Goal: Navigation & Orientation: Find specific page/section

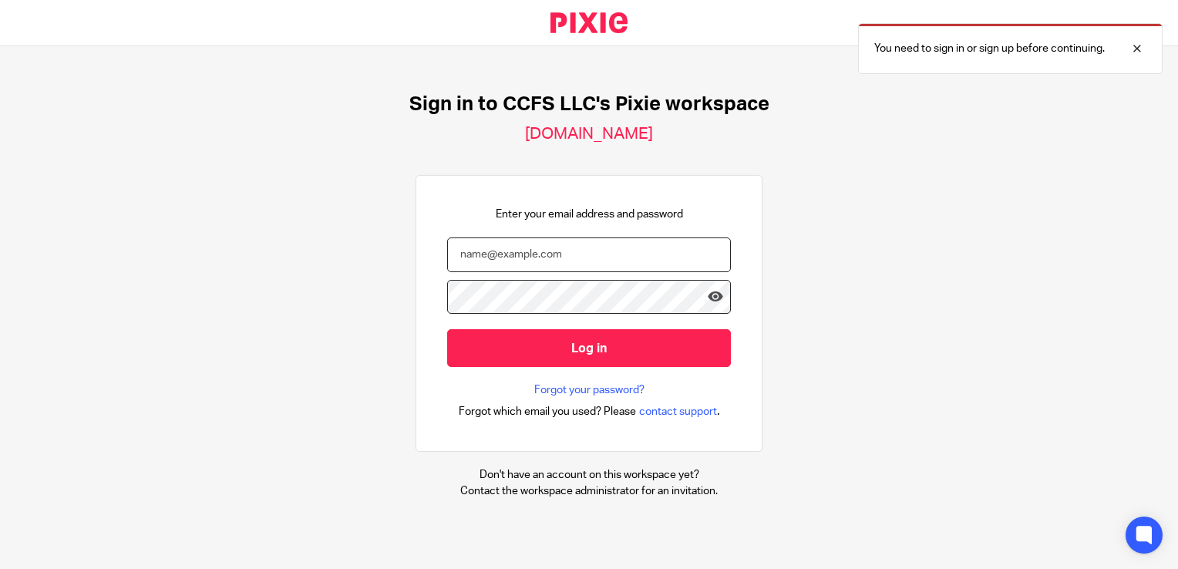
click at [558, 248] on input "email" at bounding box center [589, 254] width 284 height 35
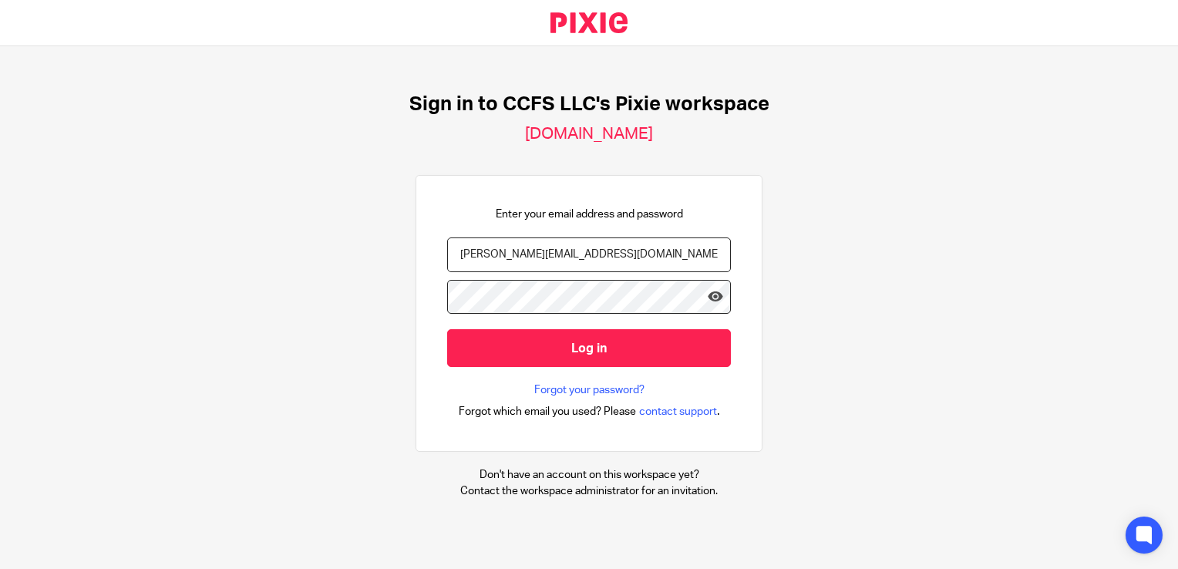
type input "nancy@ccfsbookkeeping.com"
click at [447, 329] on input "Log in" at bounding box center [589, 348] width 284 height 38
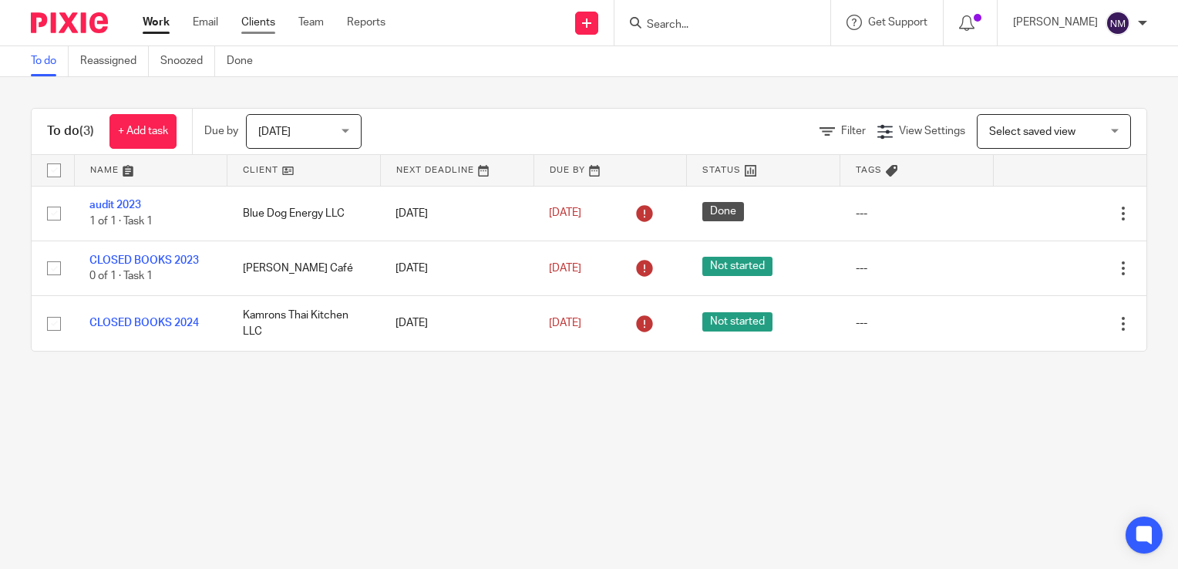
click at [269, 28] on link "Clients" at bounding box center [258, 22] width 34 height 15
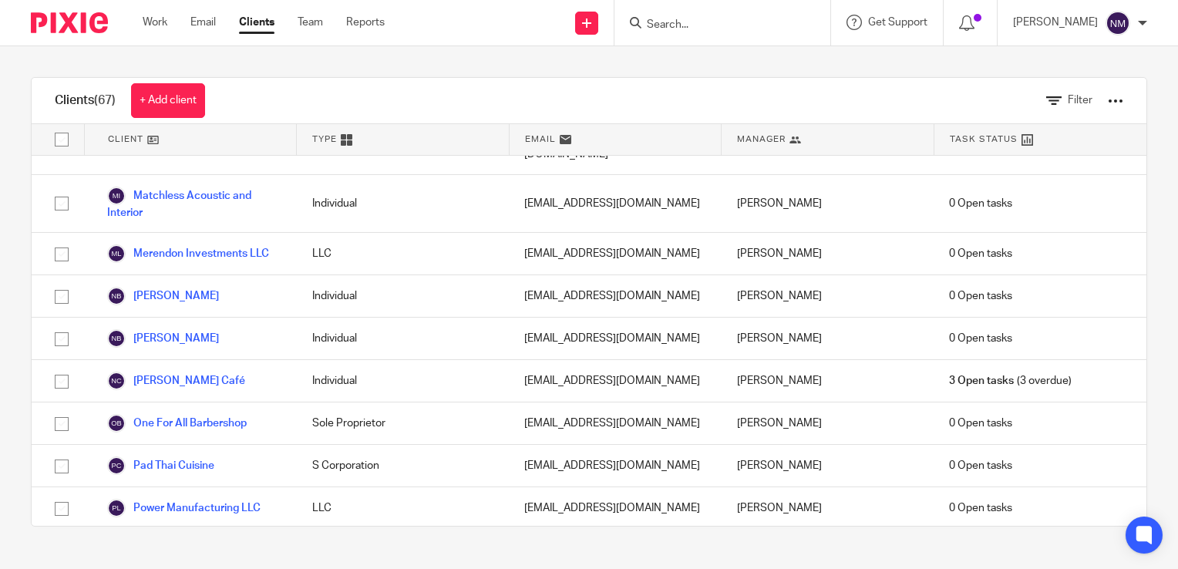
scroll to position [1997, 0]
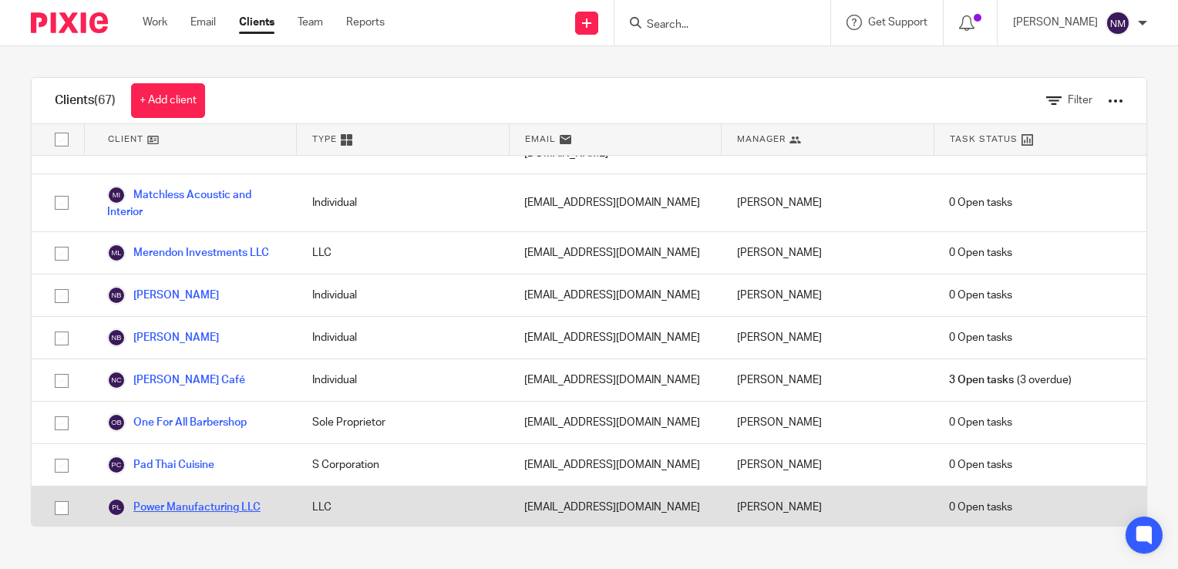
click at [213, 498] on link "Power Manufacturing LLC" at bounding box center [183, 507] width 153 height 18
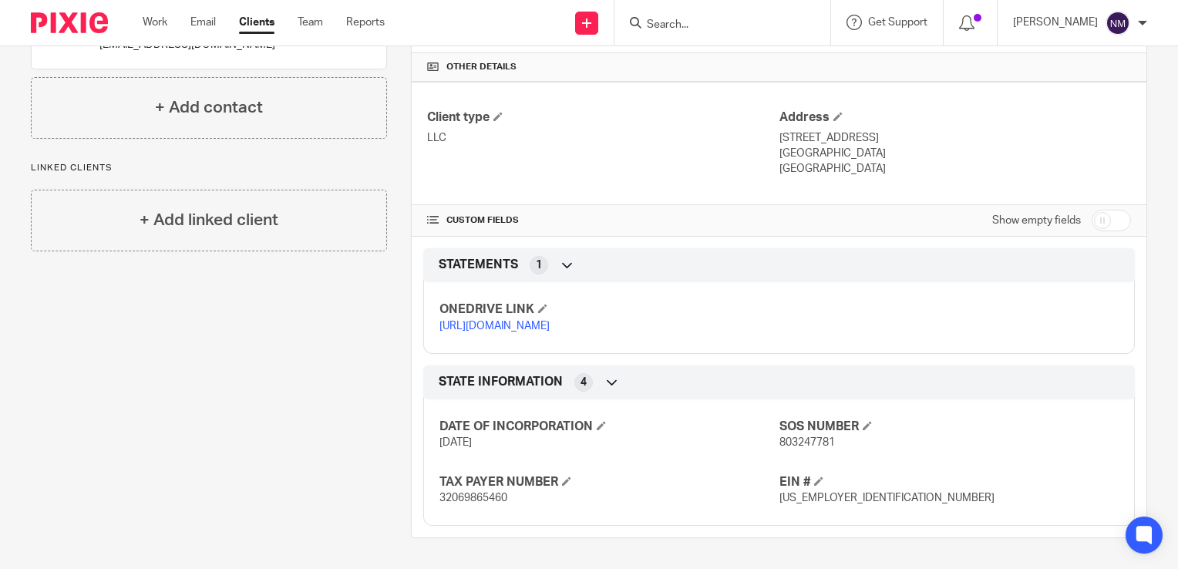
scroll to position [404, 0]
click at [550, 321] on link "[URL][DOMAIN_NAME]" at bounding box center [494, 326] width 110 height 11
